Goal: Task Accomplishment & Management: Manage account settings

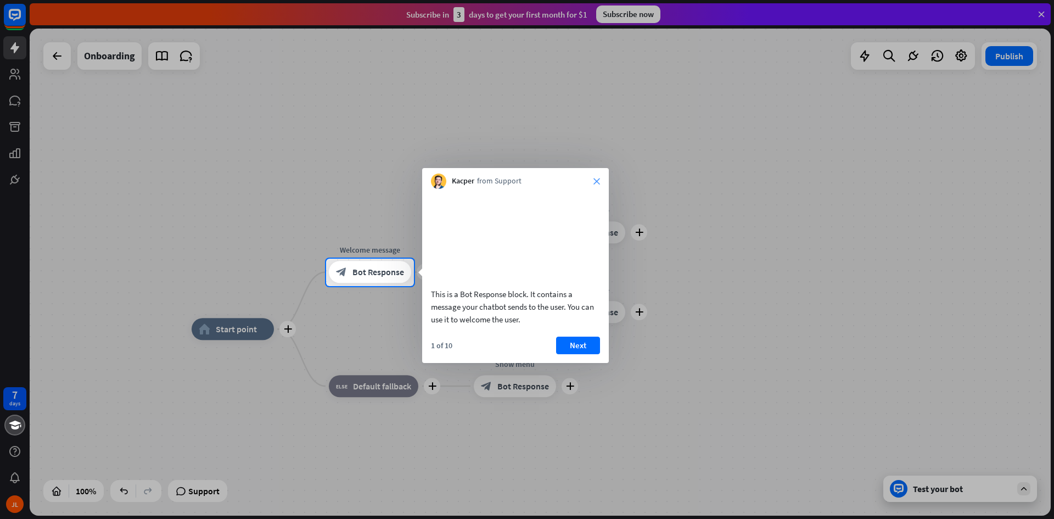
click at [597, 183] on icon "close" at bounding box center [596, 181] width 7 height 7
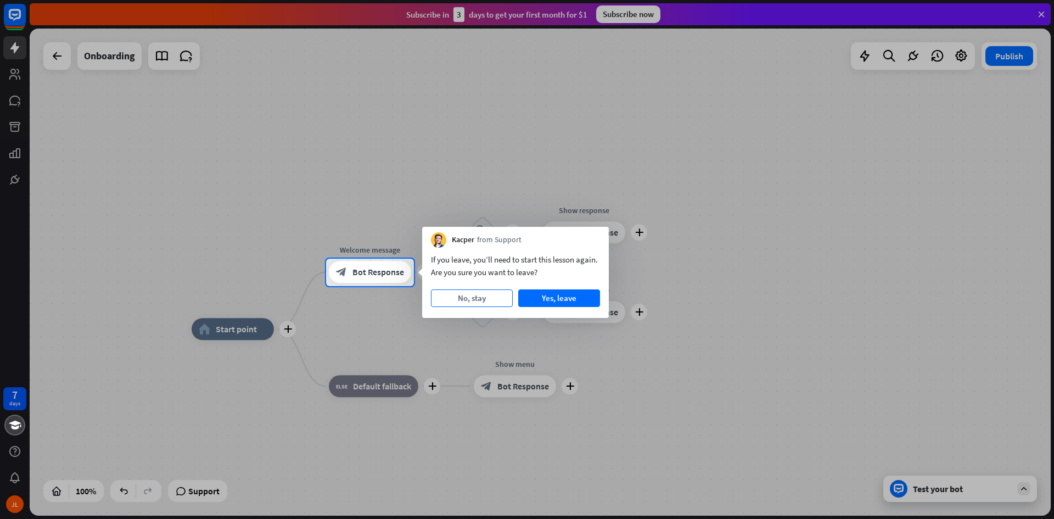
click at [467, 298] on button "No, stay" at bounding box center [472, 298] width 82 height 18
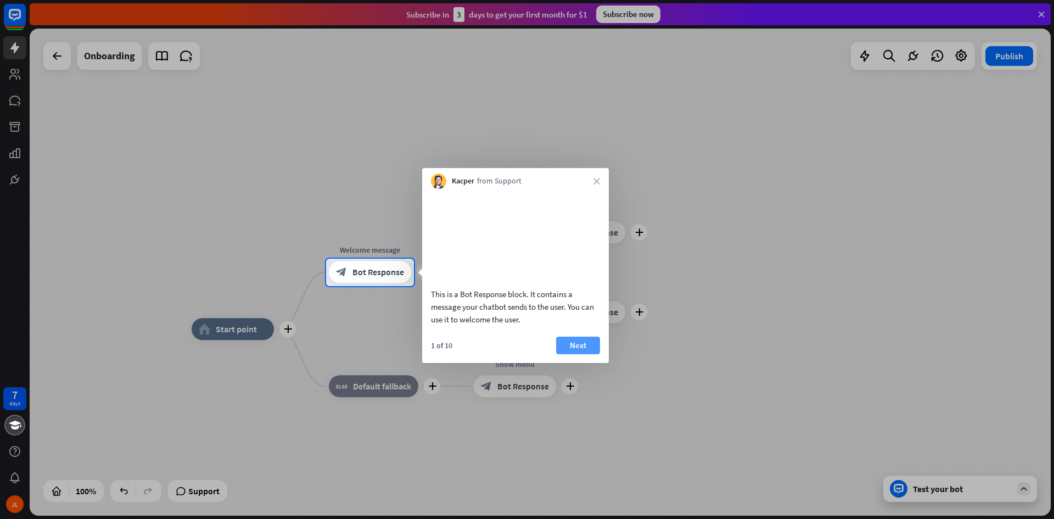
click at [583, 354] on button "Next" at bounding box center [578, 345] width 44 height 18
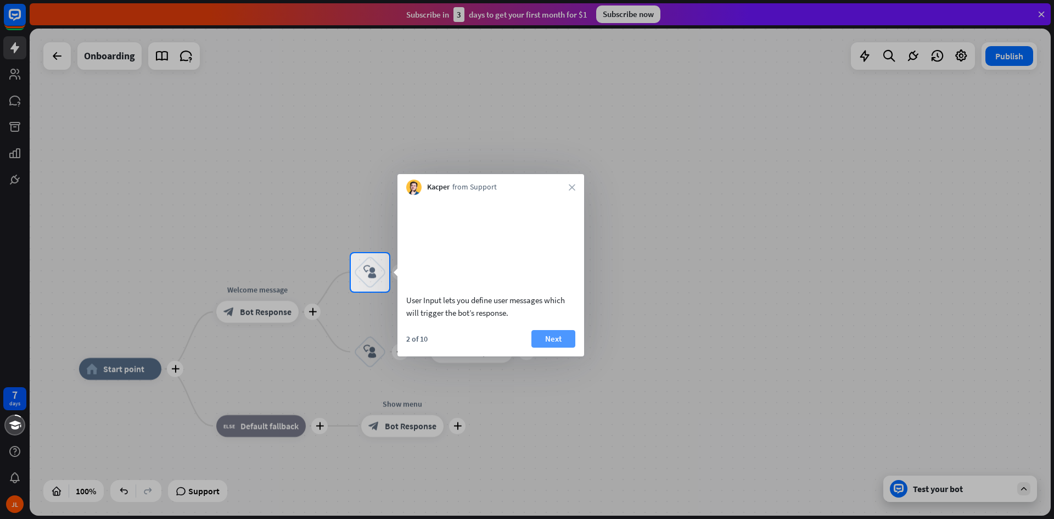
click at [553, 347] on button "Next" at bounding box center [553, 339] width 44 height 18
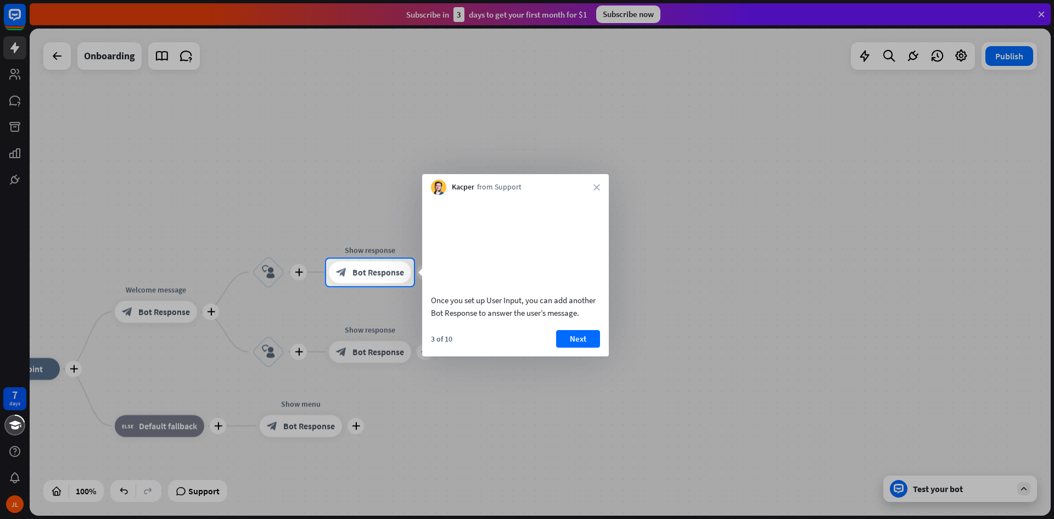
click at [946, 492] on div at bounding box center [527, 402] width 1054 height 233
click at [934, 289] on div at bounding box center [527, 402] width 1054 height 233
click at [966, 490] on div at bounding box center [527, 402] width 1054 height 233
click at [1022, 487] on div at bounding box center [527, 402] width 1054 height 233
click at [582, 347] on button "Next" at bounding box center [578, 339] width 44 height 18
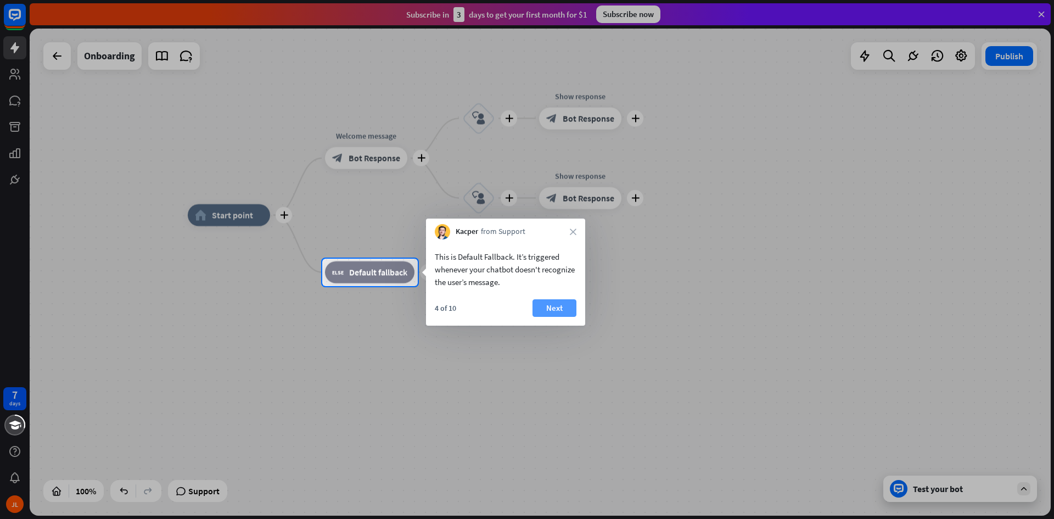
click at [556, 305] on button "Next" at bounding box center [554, 308] width 44 height 18
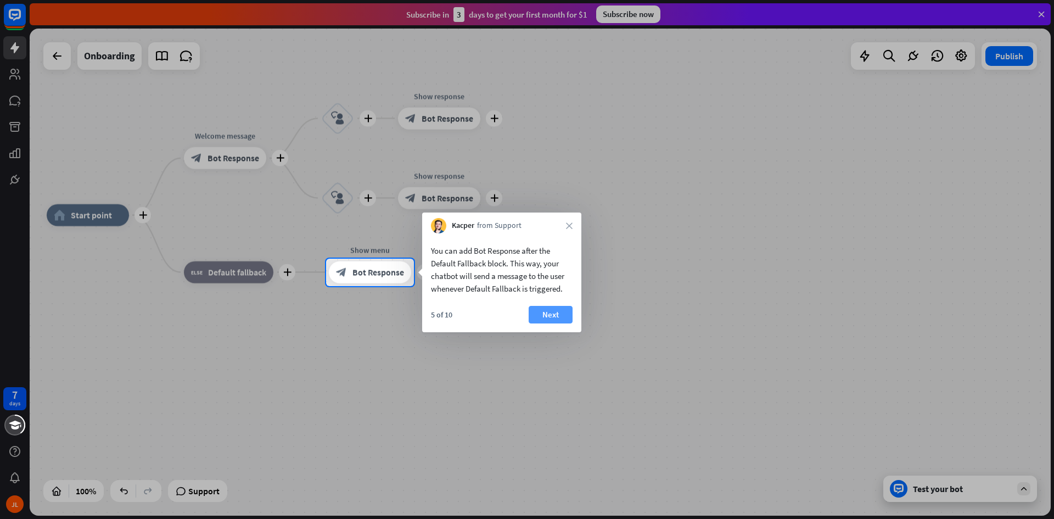
click at [557, 319] on button "Next" at bounding box center [551, 315] width 44 height 18
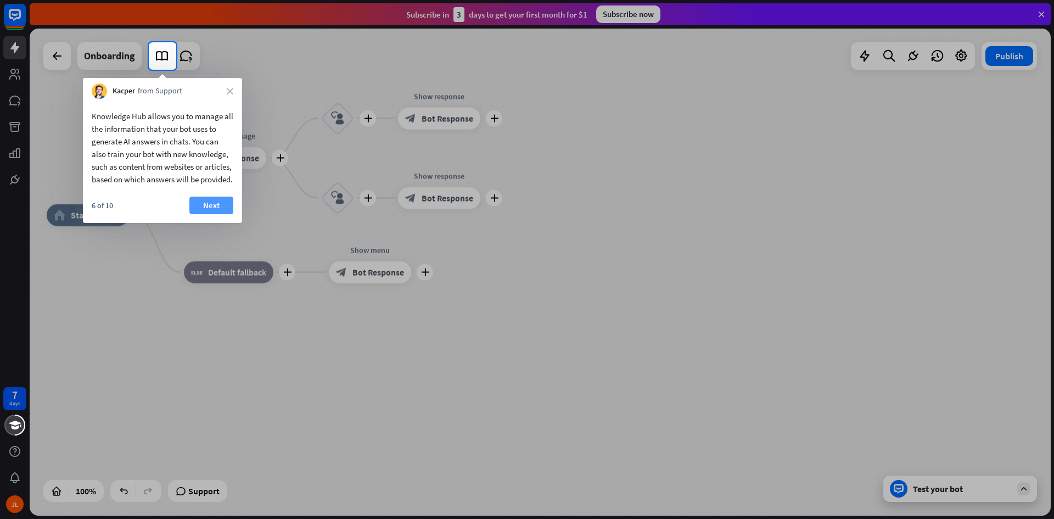
click at [206, 214] on button "Next" at bounding box center [211, 206] width 44 height 18
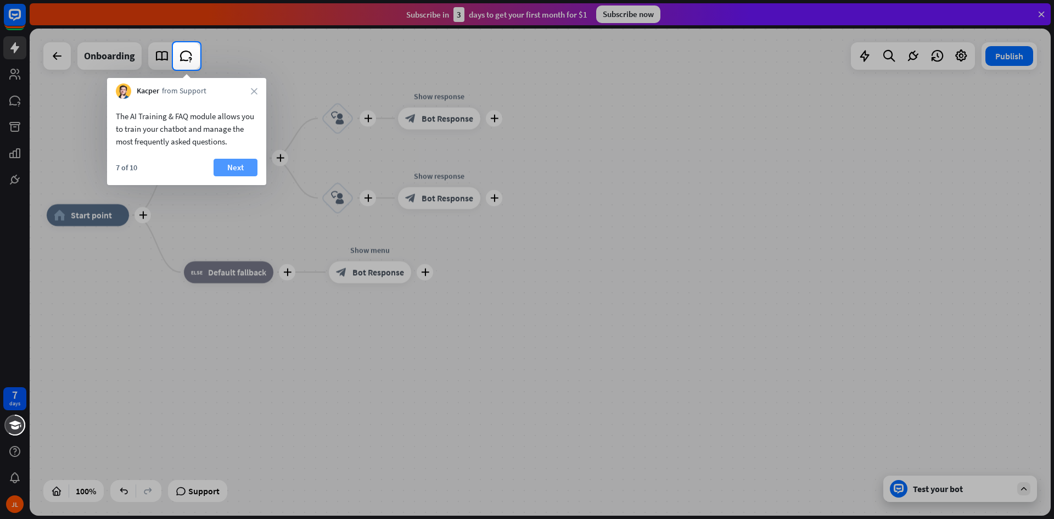
click at [234, 166] on button "Next" at bounding box center [236, 168] width 44 height 18
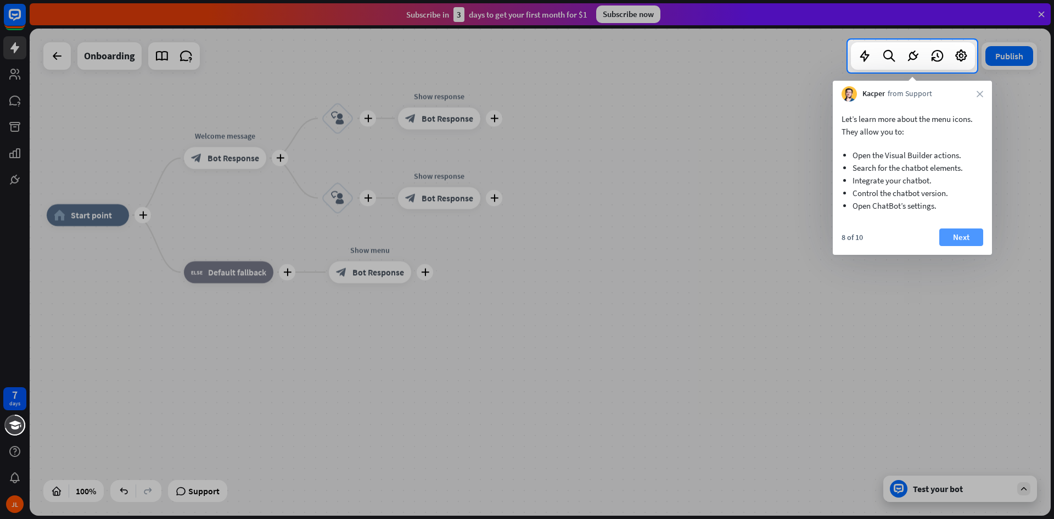
click at [951, 234] on button "Next" at bounding box center [961, 237] width 44 height 18
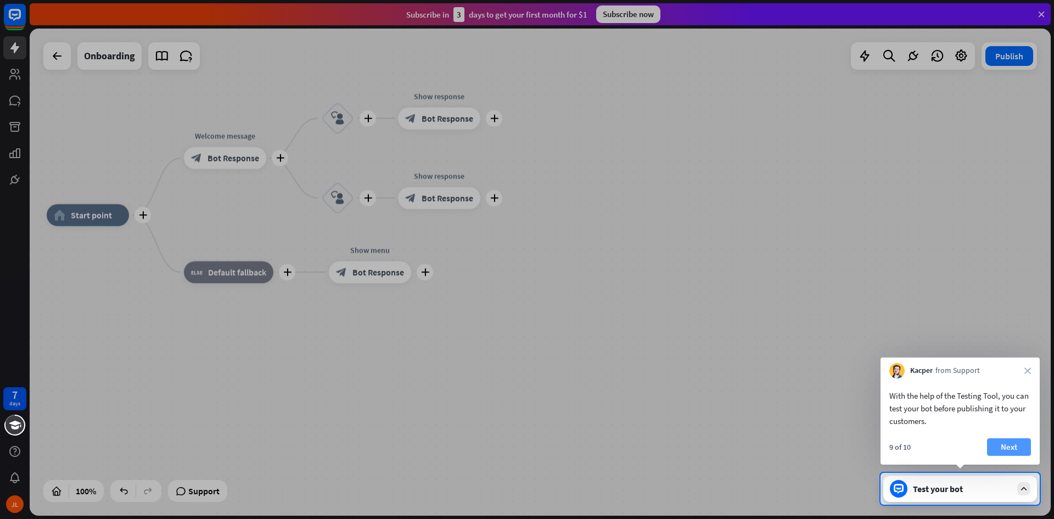
click at [1013, 445] on button "Next" at bounding box center [1009, 447] width 44 height 18
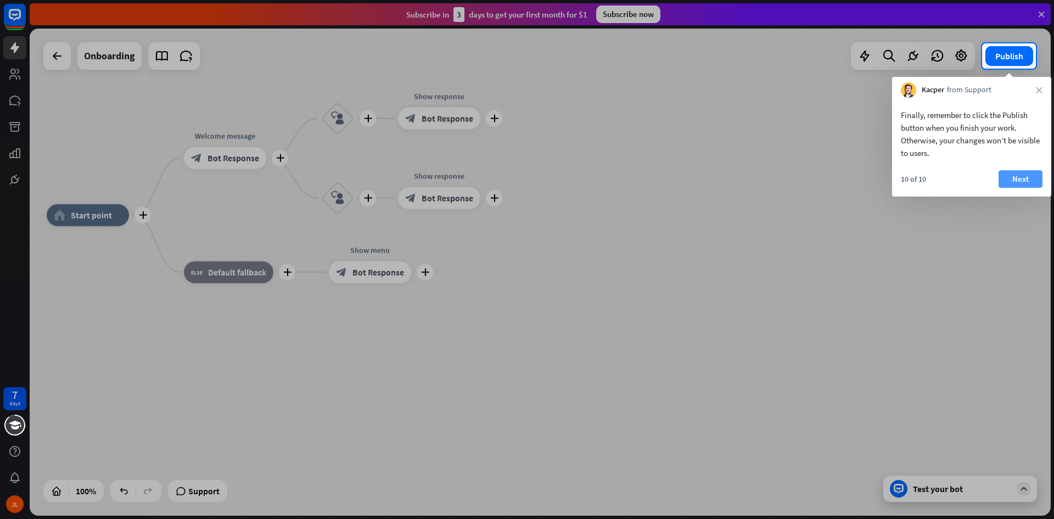
click at [1023, 177] on button "Next" at bounding box center [1020, 179] width 44 height 18
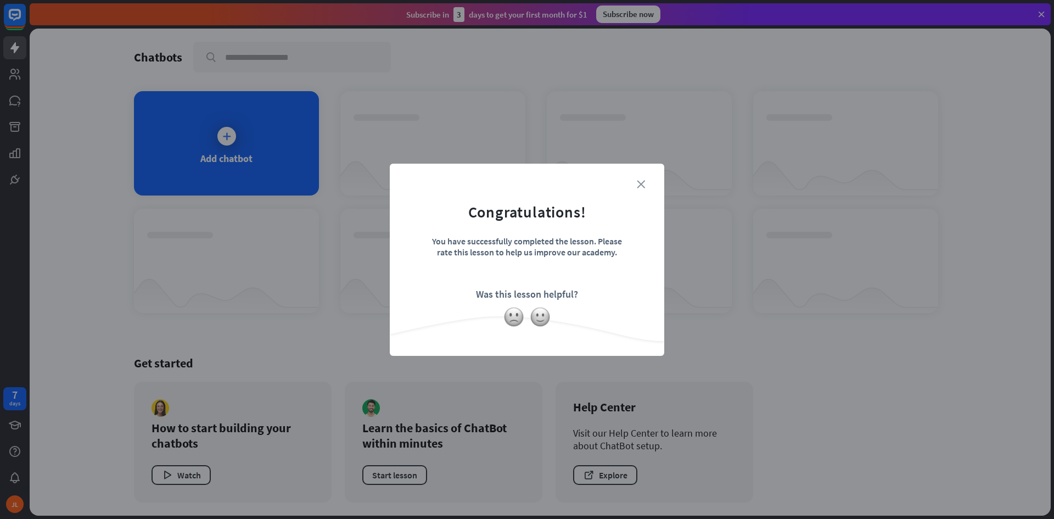
click at [642, 181] on icon "close" at bounding box center [641, 184] width 8 height 8
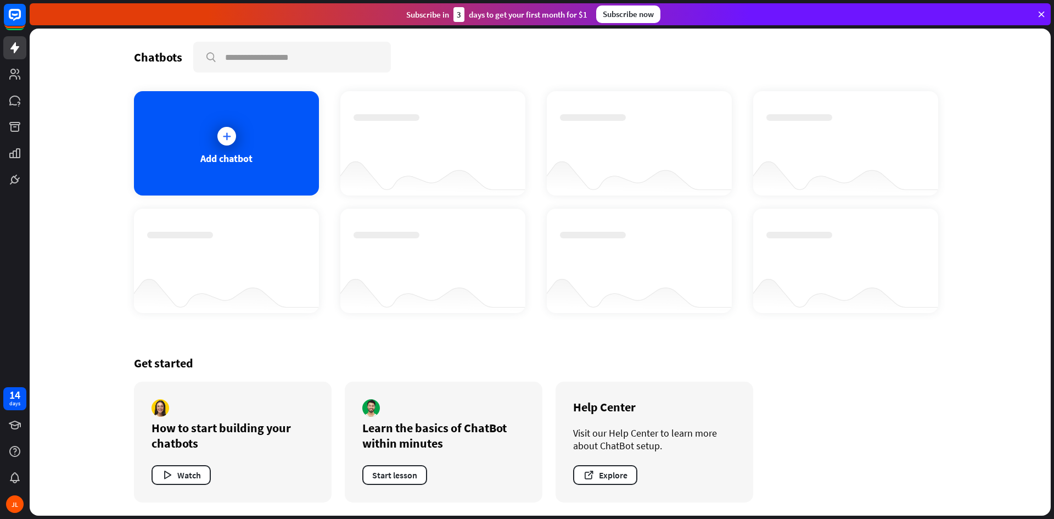
click at [916, 436] on div "Get started How to start building your chatbots Watch Learn the basics of ChatB…" at bounding box center [540, 428] width 812 height 173
click at [15, 47] on icon at bounding box center [14, 47] width 9 height 11
click at [727, 52] on div "Chatbots search" at bounding box center [540, 57] width 812 height 31
click at [1045, 12] on icon at bounding box center [1041, 14] width 10 height 10
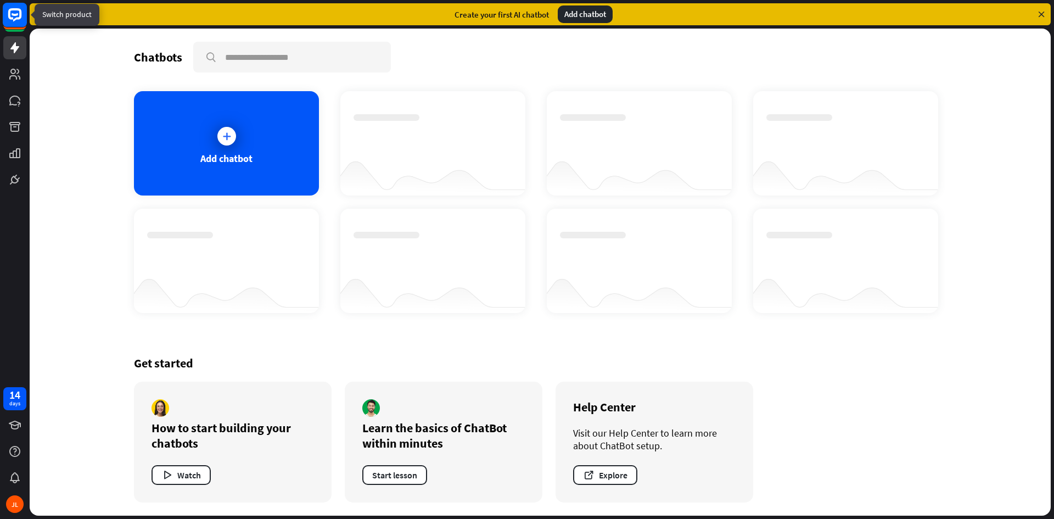
click at [12, 17] on rect at bounding box center [15, 15] width 24 height 24
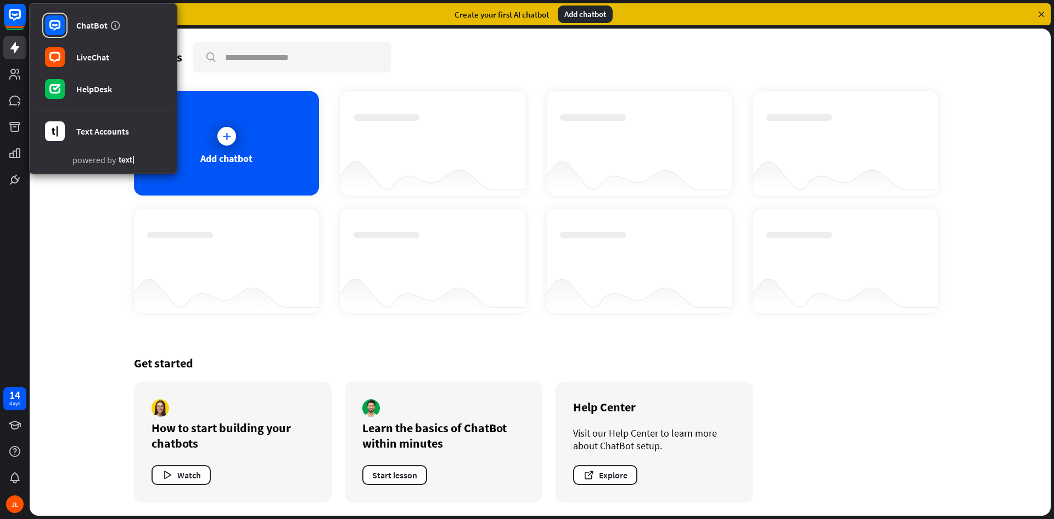
click at [97, 227] on div "Chatbots search Add chatbot Get started How to start building your chatbots Wat…" at bounding box center [540, 272] width 1021 height 487
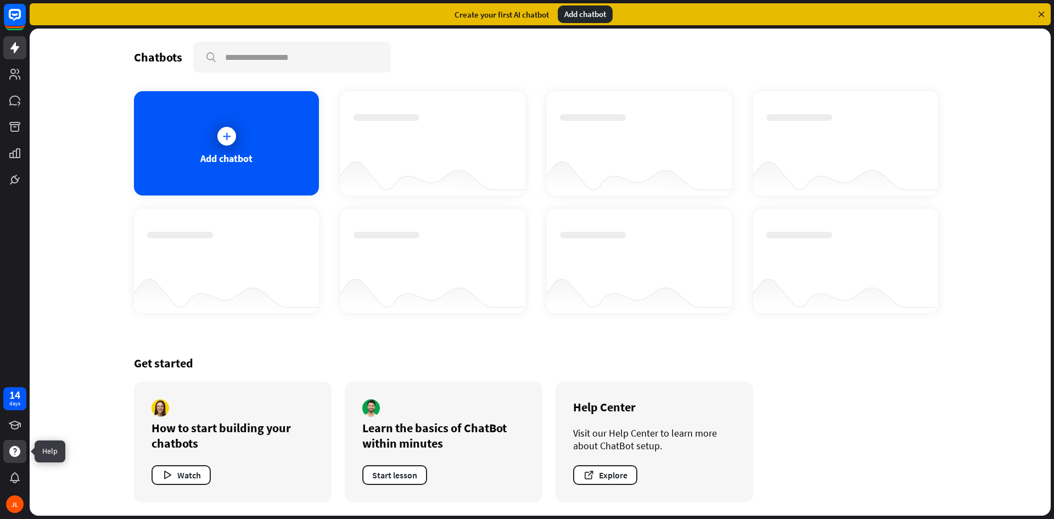
click at [14, 450] on icon at bounding box center [14, 451] width 13 height 13
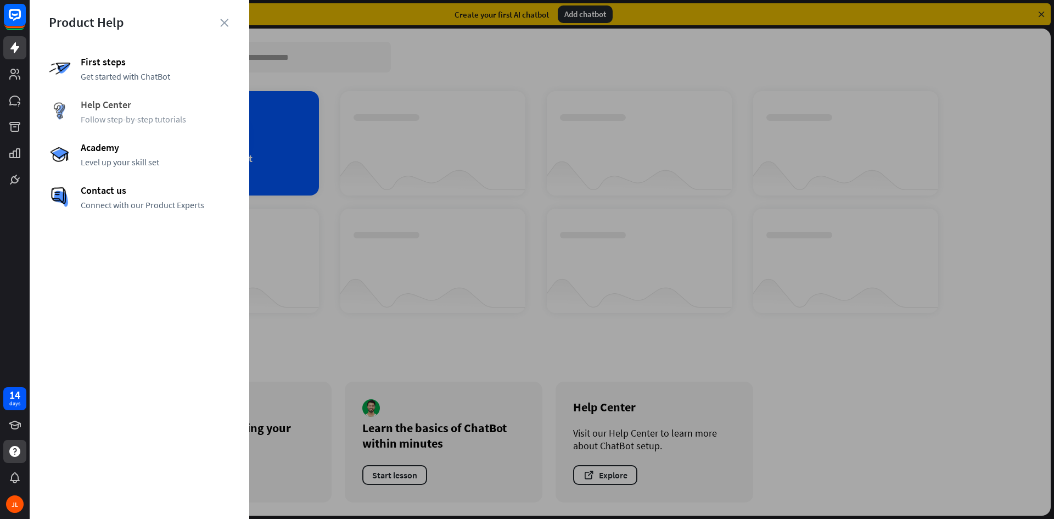
click at [132, 118] on span "Follow step-by-step tutorials" at bounding box center [155, 119] width 149 height 11
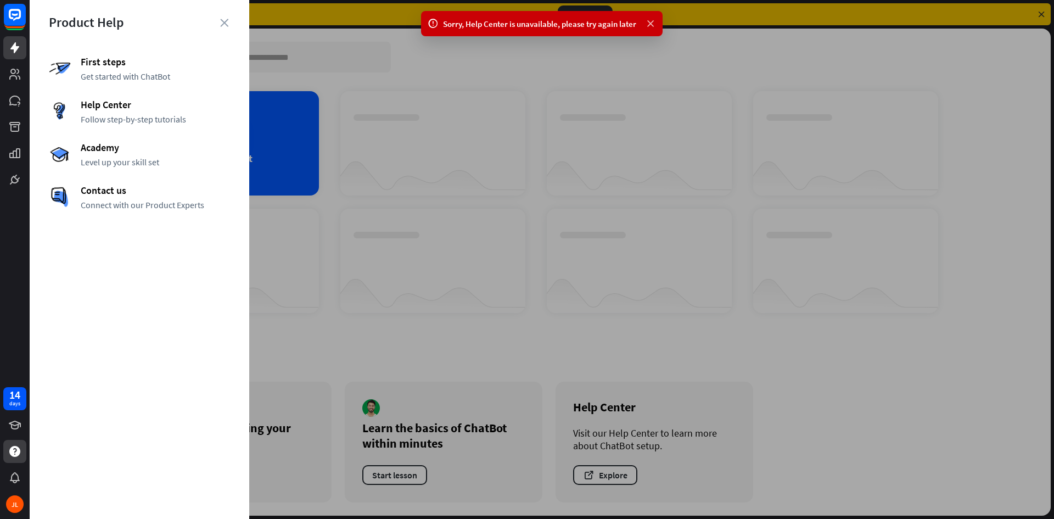
click at [649, 20] on icon at bounding box center [650, 24] width 11 height 12
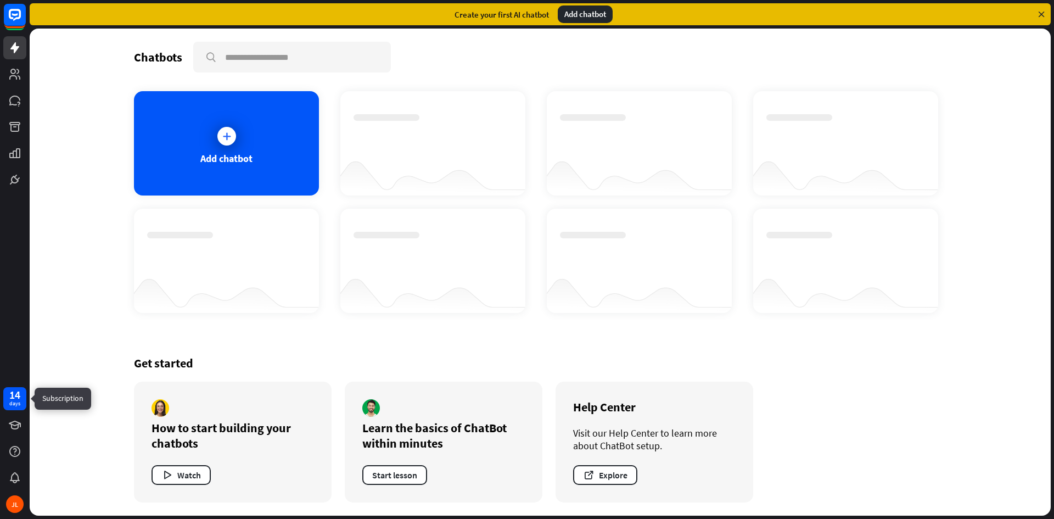
click at [14, 402] on div "days" at bounding box center [14, 404] width 11 height 8
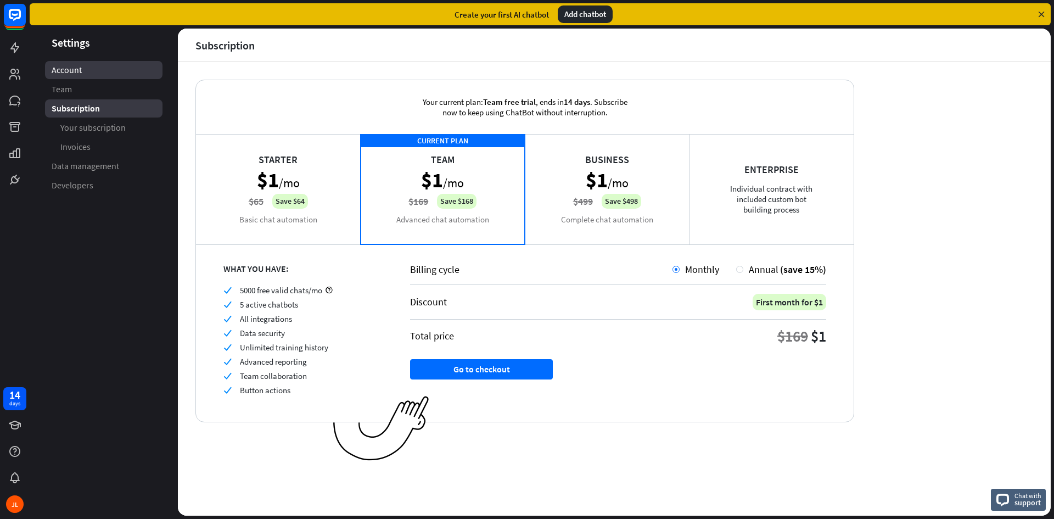
click at [72, 70] on span "Account" at bounding box center [67, 70] width 30 height 12
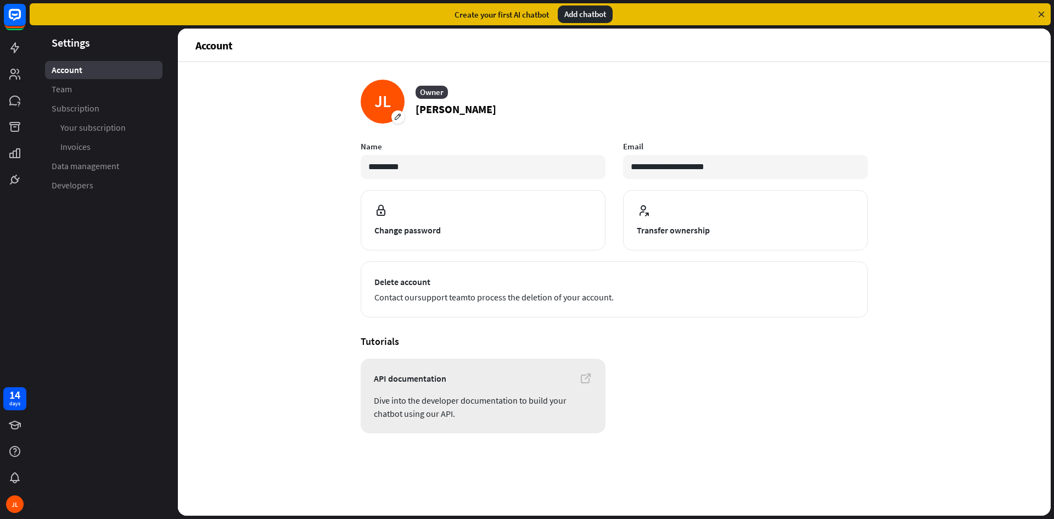
click at [419, 379] on span "API documentation" at bounding box center [483, 378] width 218 height 13
click at [97, 105] on span "Subscription" at bounding box center [76, 109] width 48 height 12
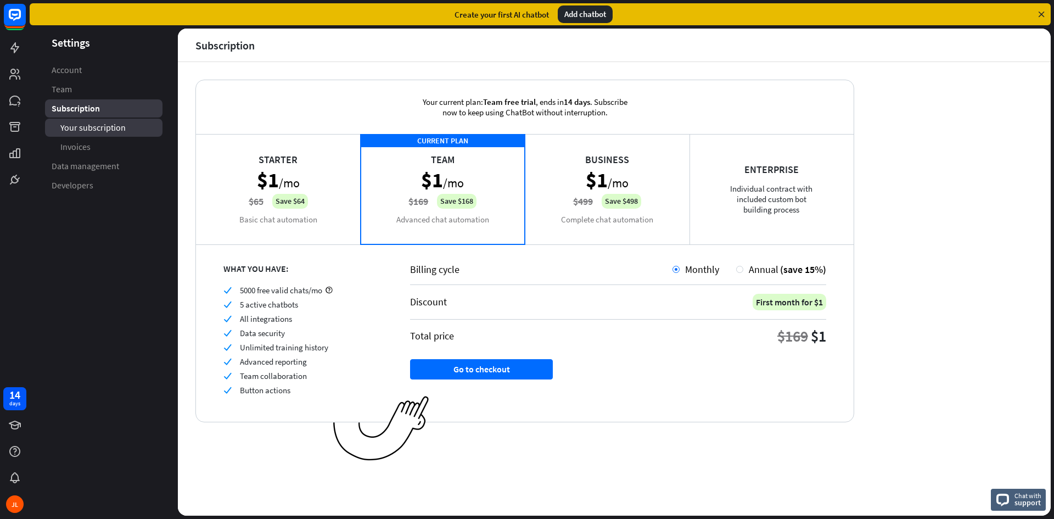
click at [99, 126] on span "Your subscription" at bounding box center [92, 128] width 65 height 12
click at [99, 126] on span "Your subscription" at bounding box center [93, 128] width 66 height 12
click at [87, 148] on span "Invoices" at bounding box center [75, 147] width 30 height 12
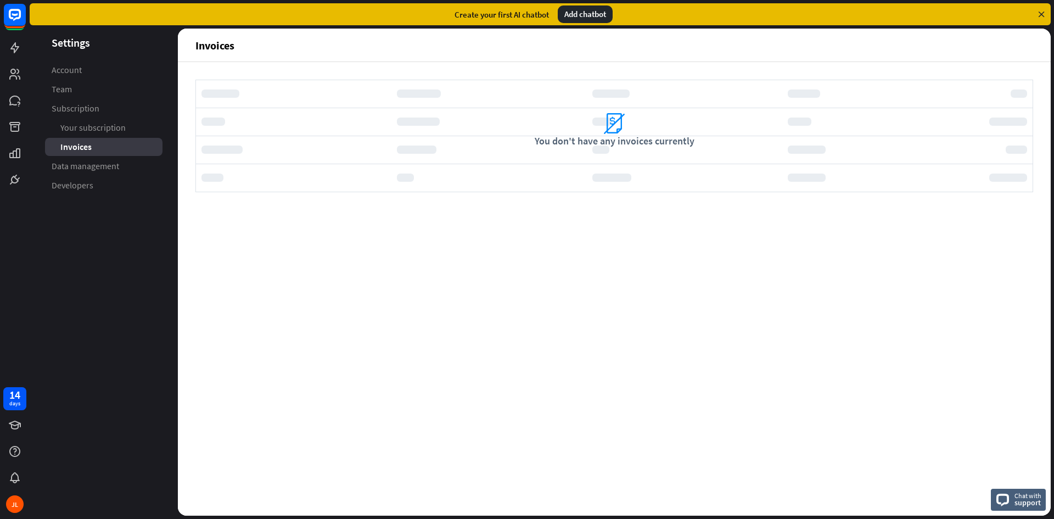
click at [87, 148] on span "Invoices" at bounding box center [75, 147] width 31 height 12
click at [13, 501] on div "JL" at bounding box center [15, 504] width 18 height 18
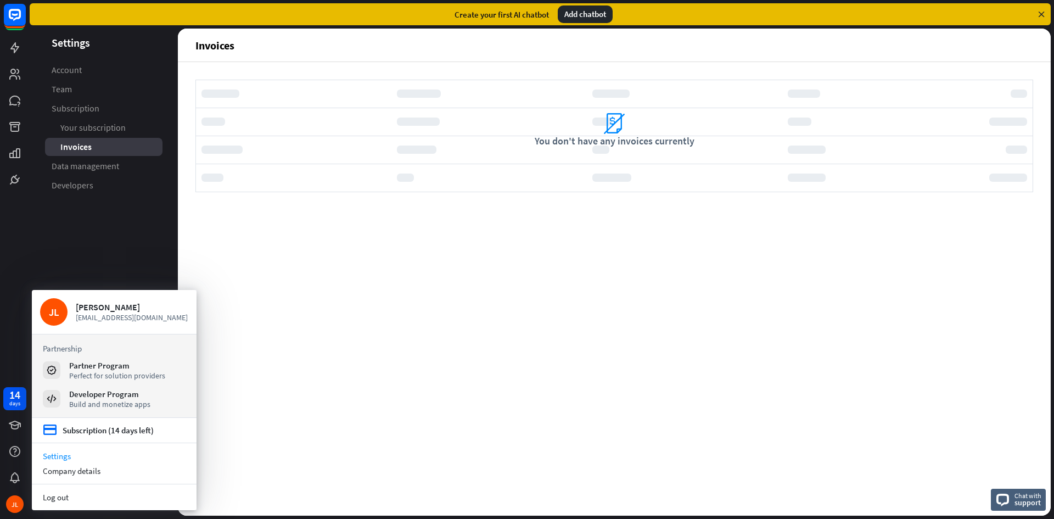
click at [59, 456] on link "Settings" at bounding box center [114, 455] width 165 height 15
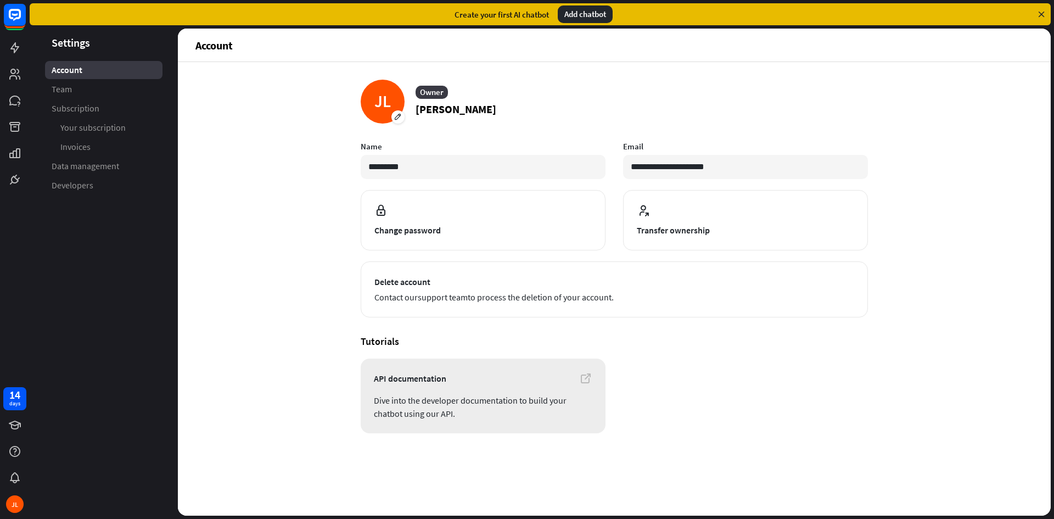
click at [488, 397] on span "Dive into the developer documentation to build your chatbot using our API." at bounding box center [483, 407] width 218 height 26
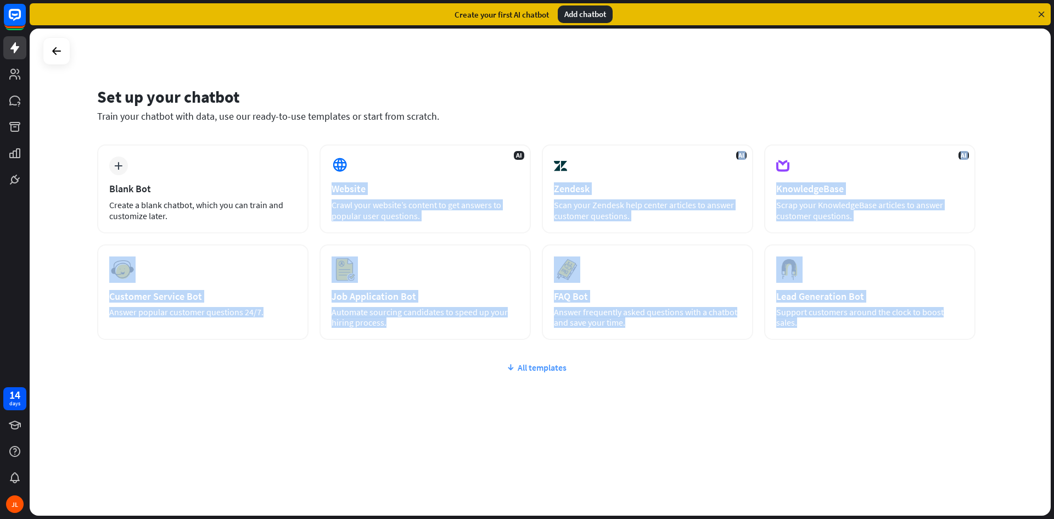
drag, startPoint x: 345, startPoint y: 171, endPoint x: 452, endPoint y: 370, distance: 226.2
click at [452, 371] on div "plus Blank Bot Create a blank chatbot, which you can train and customize later.…" at bounding box center [536, 307] width 878 height 327
click at [510, 364] on icon at bounding box center [510, 367] width 9 height 11
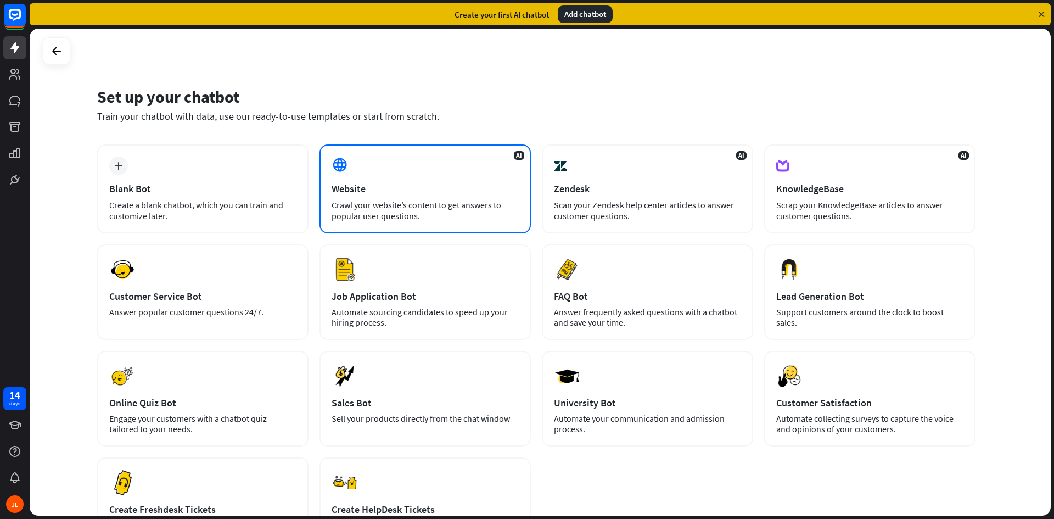
click at [402, 199] on div "AI Website Crawl your website’s content to get answers to popular user question…" at bounding box center [424, 188] width 211 height 89
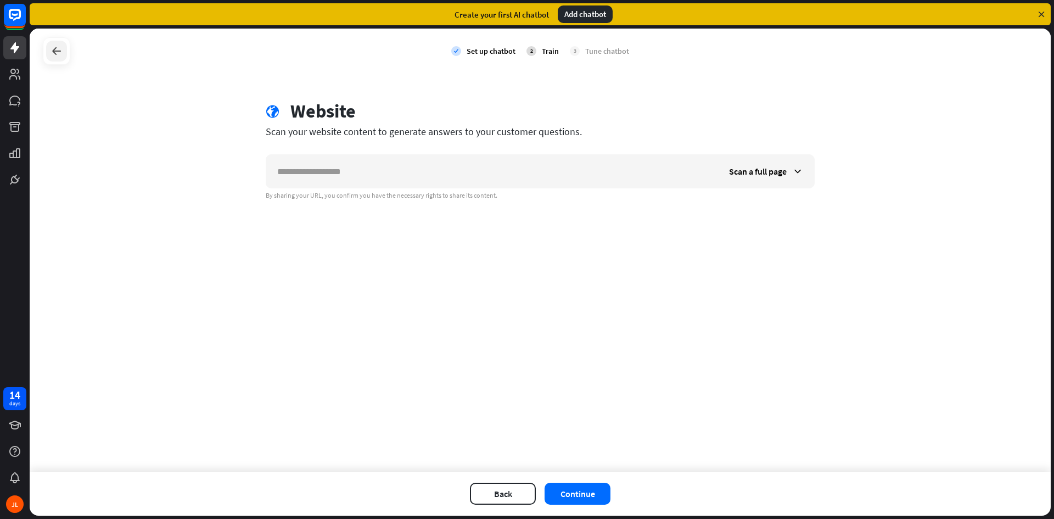
click at [48, 47] on div at bounding box center [56, 51] width 21 height 21
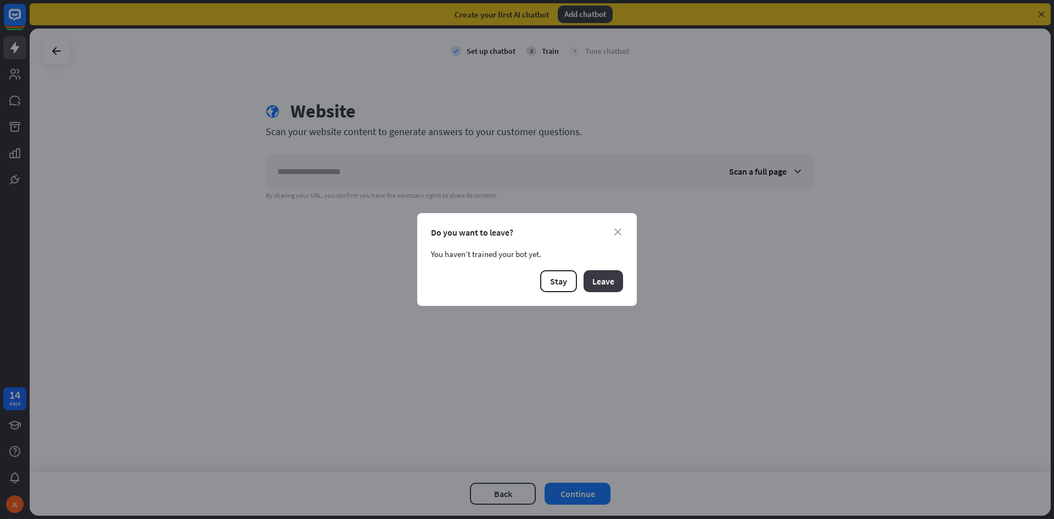
click at [615, 282] on button "Leave" at bounding box center [603, 281] width 40 height 22
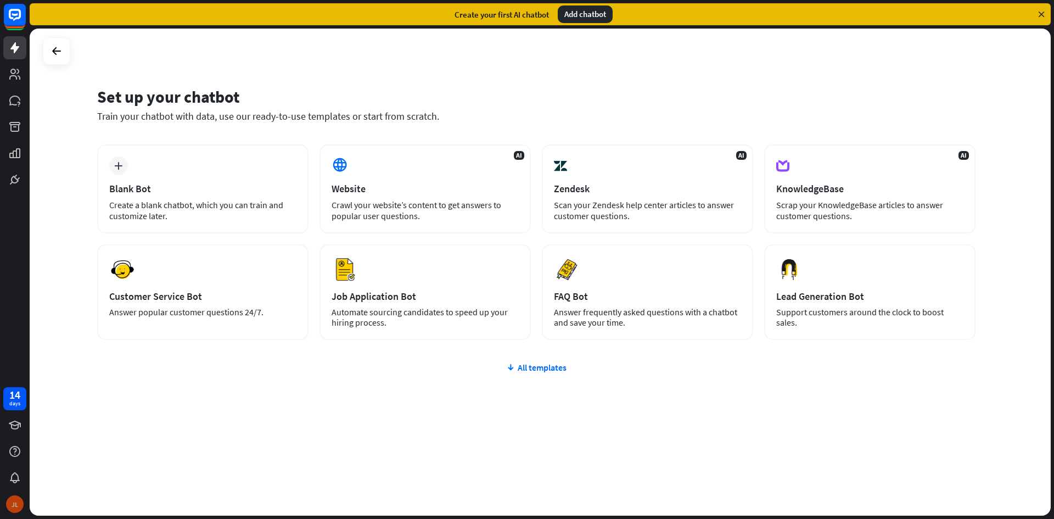
click at [15, 502] on div "JL" at bounding box center [15, 504] width 18 height 18
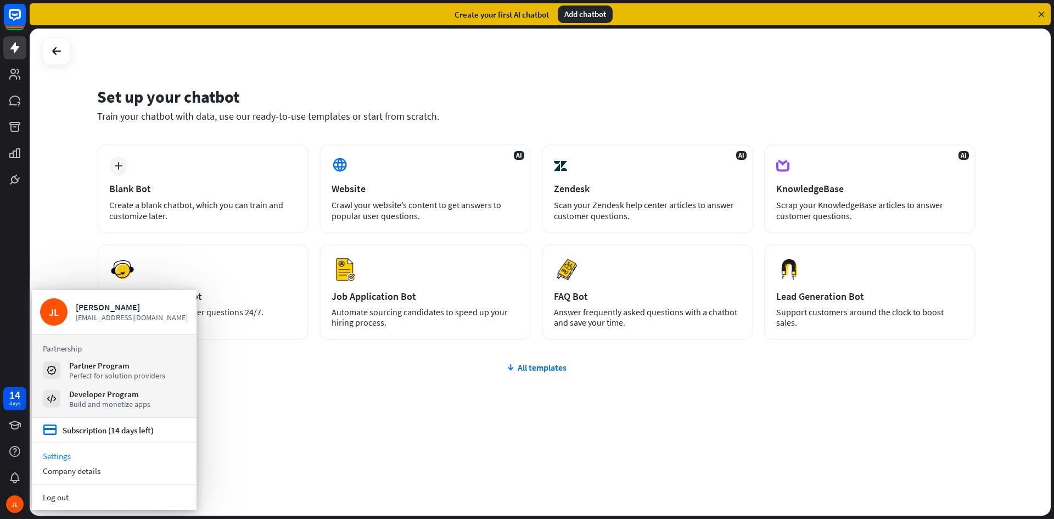
click at [61, 453] on link "Settings" at bounding box center [114, 455] width 165 height 15
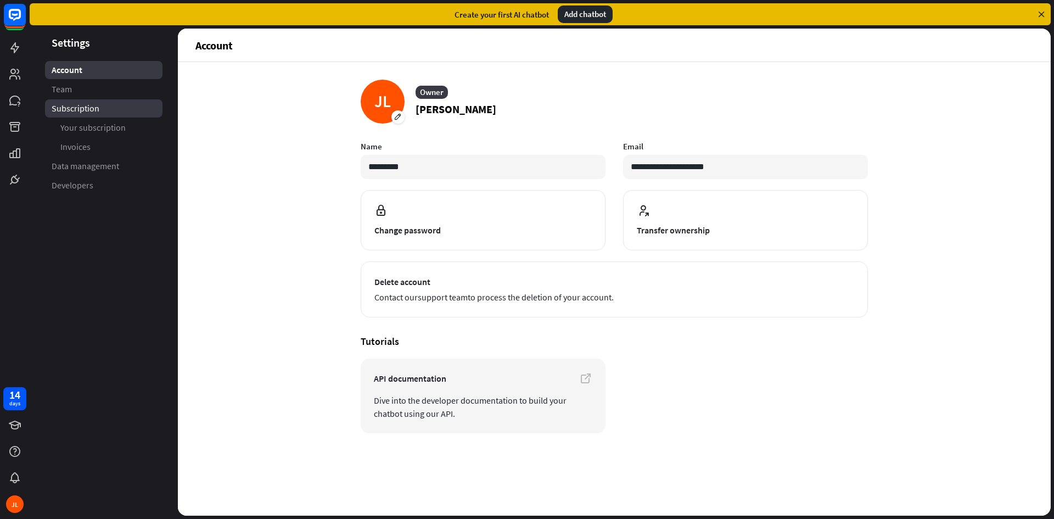
click at [93, 111] on span "Subscription" at bounding box center [76, 109] width 48 height 12
